Goal: Task Accomplishment & Management: Use online tool/utility

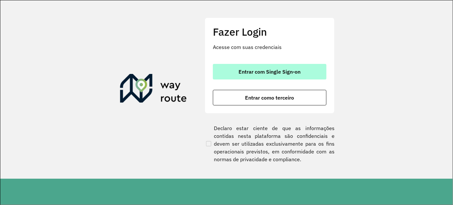
click at [278, 74] on span "Entrar com Single Sign-on" at bounding box center [270, 71] width 62 height 5
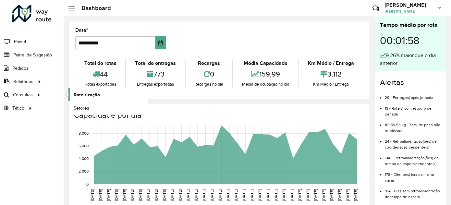
click at [93, 94] on span "Roteirização" at bounding box center [87, 94] width 26 height 7
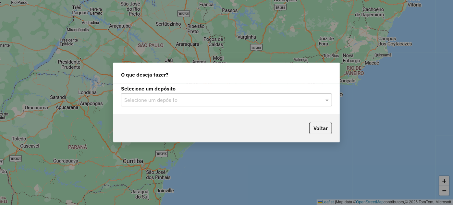
click at [205, 98] on input "text" at bounding box center [219, 100] width 191 height 8
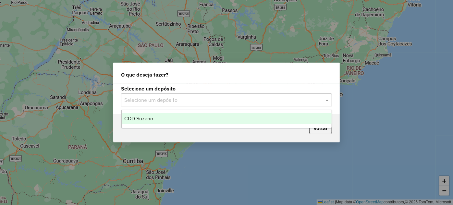
click at [159, 116] on div "CDD Suzano" at bounding box center [227, 118] width 210 height 11
click at [0, 0] on div "Aguarde..." at bounding box center [0, 0] width 0 height 0
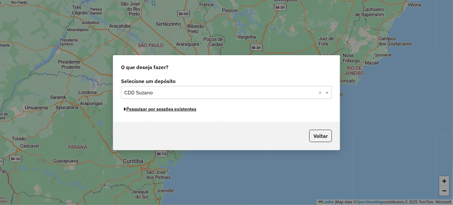
click at [161, 111] on button "Pesquisar por sessões existentes" at bounding box center [160, 109] width 78 height 10
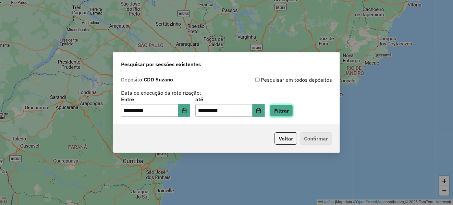
click at [292, 114] on button "Filtrar" at bounding box center [281, 110] width 23 height 12
click at [0, 0] on div "Aguarde..." at bounding box center [0, 0] width 0 height 0
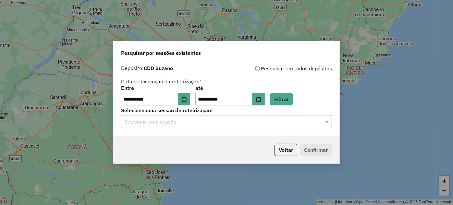
click at [210, 120] on input "text" at bounding box center [219, 122] width 191 height 8
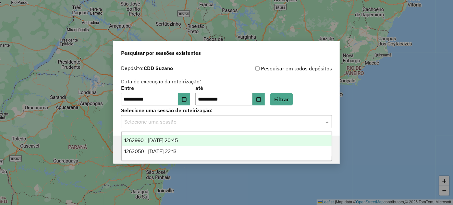
click at [174, 145] on div "1262990 - 10/09/2025 20:45" at bounding box center [227, 140] width 210 height 11
click at [174, 145] on div "Voltar Confirmar" at bounding box center [226, 150] width 226 height 28
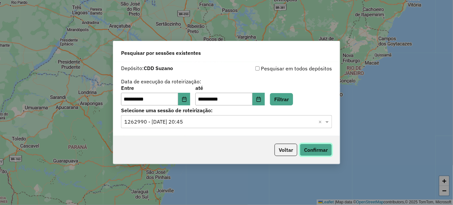
click at [322, 147] on button "Confirmar" at bounding box center [316, 150] width 32 height 12
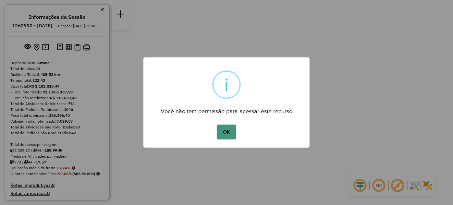
click at [224, 129] on button "OK" at bounding box center [226, 132] width 19 height 15
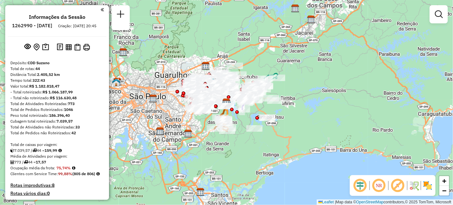
scroll to position [614, 0]
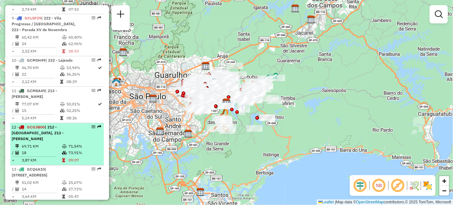
click at [88, 125] on div "12 - GCG3B00 | 212 - Parque do Carmo, 213 - José Bonifacio" at bounding box center [57, 134] width 91 height 18
select select "**********"
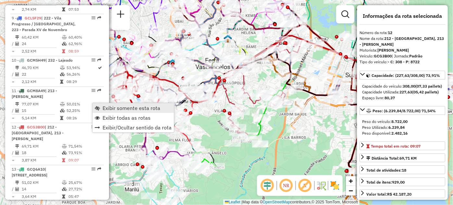
click at [97, 106] on span "Exibir somente esta rota" at bounding box center [97, 107] width 5 height 5
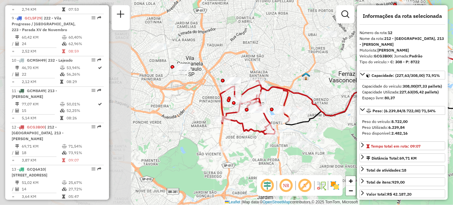
drag, startPoint x: 182, startPoint y: 82, endPoint x: 310, endPoint y: 95, distance: 129.1
click at [310, 95] on icon at bounding box center [370, 102] width 258 height 107
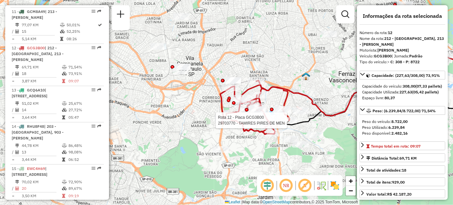
scroll to position [707, 0]
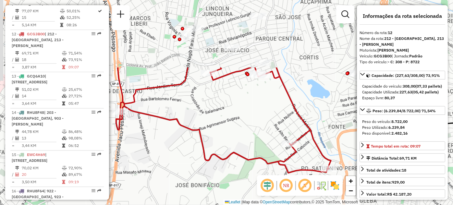
drag, startPoint x: 263, startPoint y: 135, endPoint x: 262, endPoint y: 219, distance: 83.3
click at [262, 205] on html "Aguarde... Pop-up bloqueado! Seu navegador bloqueou automáticamente a abertura …" at bounding box center [226, 102] width 453 height 205
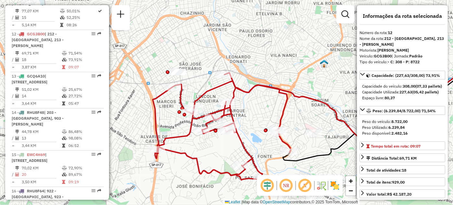
drag, startPoint x: 238, startPoint y: 123, endPoint x: 227, endPoint y: 144, distance: 23.5
click at [226, 144] on div "Janela de atendimento Grade de atendimento Capacidade Transportadoras Veículos …" at bounding box center [226, 102] width 453 height 205
click at [227, 144] on div "Janela de atendimento Grade de atendimento Capacidade Transportadoras Veículos …" at bounding box center [226, 102] width 453 height 205
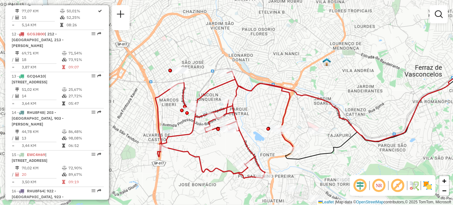
click at [227, 144] on div "Janela de atendimento Grade de atendimento Capacidade Transportadoras Veículos …" at bounding box center [226, 102] width 453 height 205
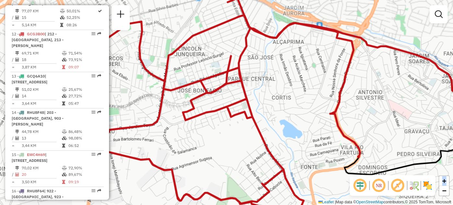
click at [227, 144] on div "Janela de atendimento Grade de atendimento Capacidade Transportadoras Veículos …" at bounding box center [226, 102] width 453 height 205
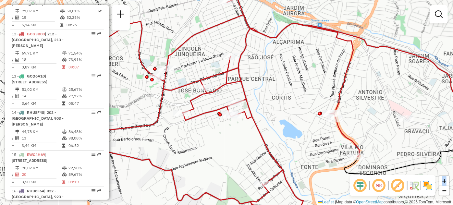
click at [227, 144] on div "Janela de atendimento Grade de atendimento Capacidade Transportadoras Veículos …" at bounding box center [226, 102] width 453 height 205
click at [240, 144] on div "Janela de atendimento Grade de atendimento Capacidade Transportadoras Veículos …" at bounding box center [226, 102] width 453 height 205
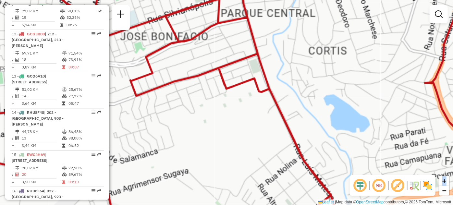
drag, startPoint x: 240, startPoint y: 144, endPoint x: 272, endPoint y: 138, distance: 32.7
click at [272, 138] on div "Janela de atendimento Grade de atendimento Capacidade Transportadoras Veículos …" at bounding box center [226, 102] width 453 height 205
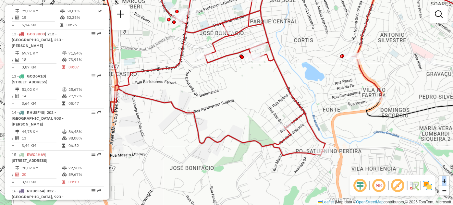
drag, startPoint x: 306, startPoint y: 114, endPoint x: 307, endPoint y: 93, distance: 21.4
click at [307, 93] on div "Janela de atendimento Grade de atendimento Capacidade Transportadoras Veículos …" at bounding box center [226, 102] width 453 height 205
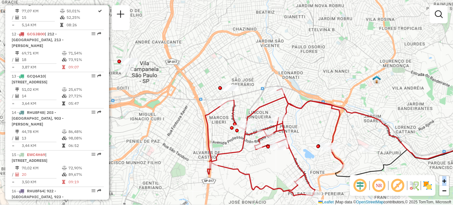
drag, startPoint x: 250, startPoint y: 98, endPoint x: 265, endPoint y: 167, distance: 70.8
click at [265, 167] on div "Janela de atendimento Grade de atendimento Capacidade Transportadoras Veículos …" at bounding box center [226, 102] width 453 height 205
click at [357, 183] on em at bounding box center [360, 186] width 16 height 16
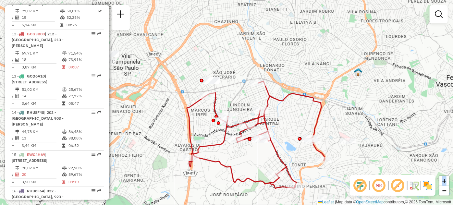
drag, startPoint x: 311, startPoint y: 113, endPoint x: 293, endPoint y: 124, distance: 21.7
click at [293, 124] on div "Janela de atendimento Grade de atendimento Capacidade Transportadoras Veículos …" at bounding box center [226, 102] width 453 height 205
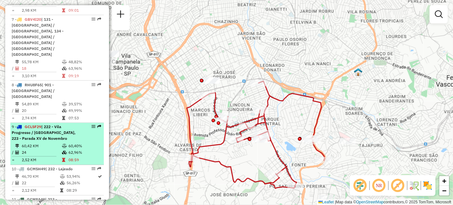
click at [91, 125] on em at bounding box center [93, 127] width 4 height 4
select select "**********"
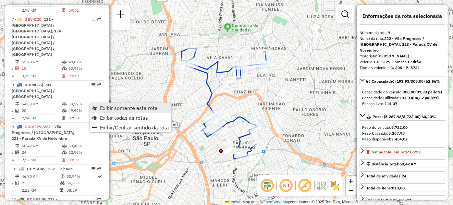
click at [99, 104] on link "Exibir somente esta rota" at bounding box center [130, 108] width 81 height 10
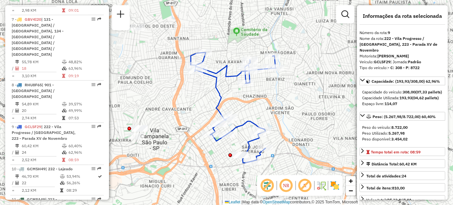
drag, startPoint x: 147, startPoint y: 106, endPoint x: 157, endPoint y: 110, distance: 10.6
click at [157, 110] on div "Janela de atendimento Grade de atendimento Capacidade Transportadoras Veículos …" at bounding box center [226, 102] width 453 height 205
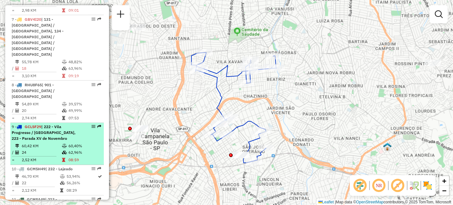
click at [91, 125] on em at bounding box center [93, 127] width 4 height 4
select select "**********"
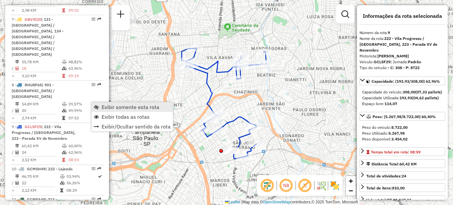
click at [94, 106] on span "Exibir somente esta rota" at bounding box center [96, 106] width 5 height 5
